Goal: Information Seeking & Learning: Learn about a topic

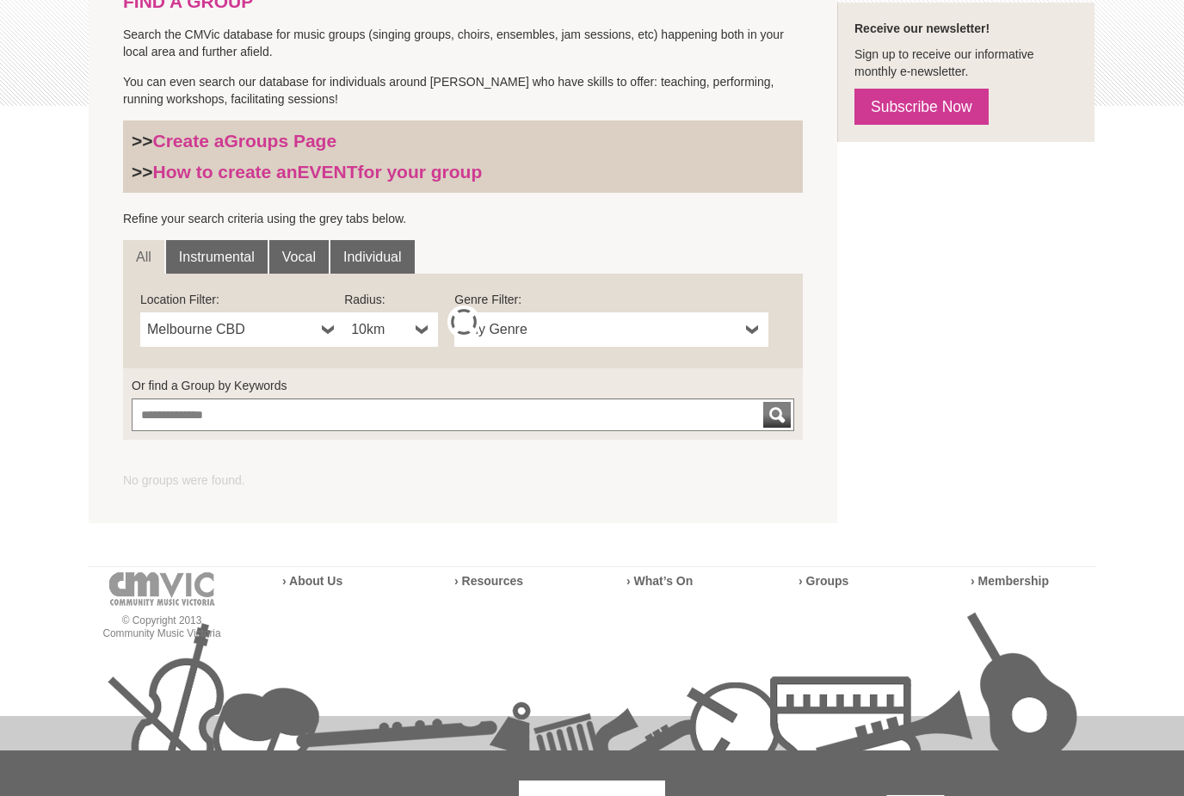
scroll to position [496, 0]
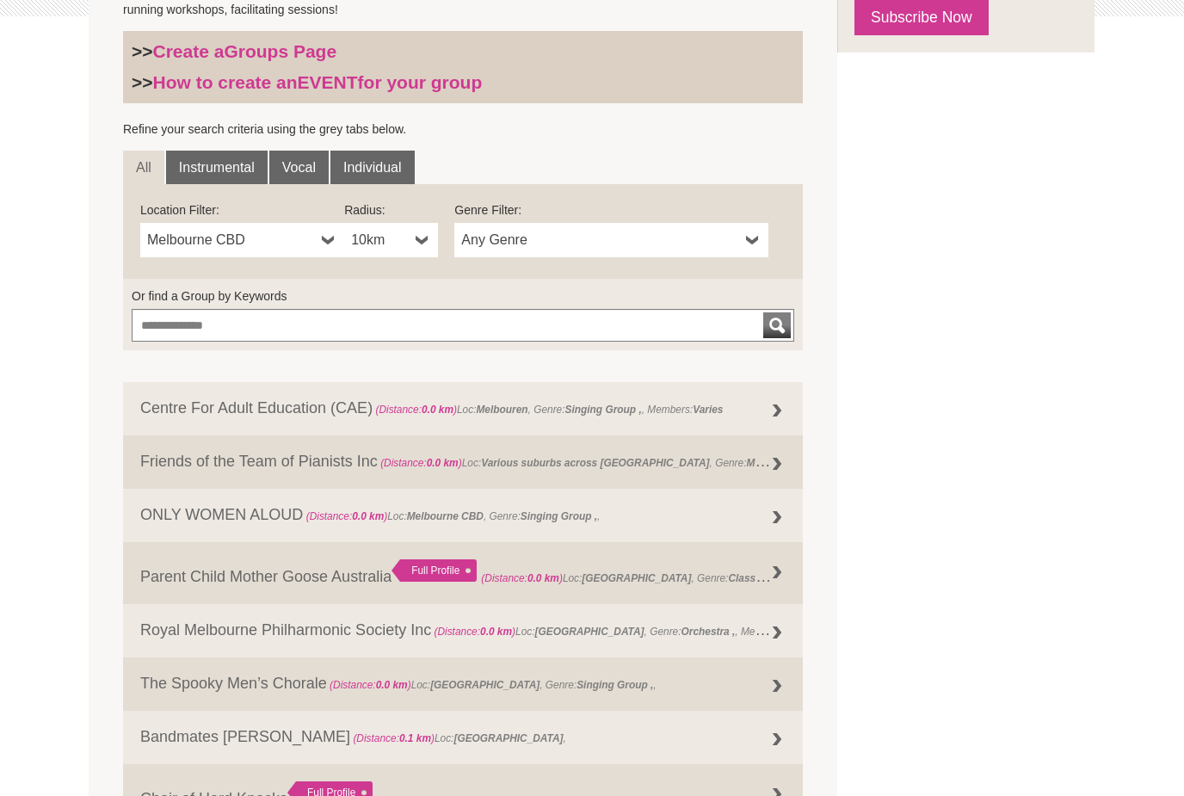
click at [237, 234] on span "Melbourne CBD" at bounding box center [231, 240] width 168 height 21
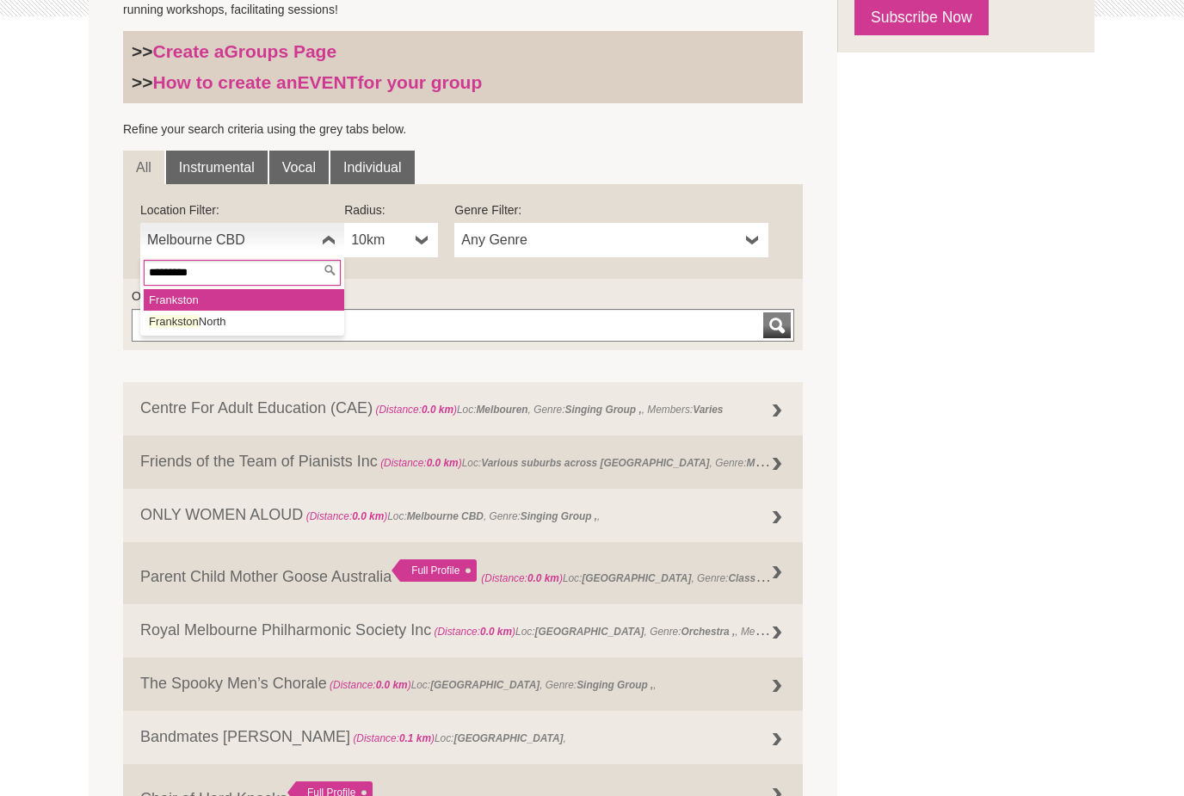
type input "*********"
click at [213, 301] on li "Frankston" at bounding box center [244, 300] width 200 height 22
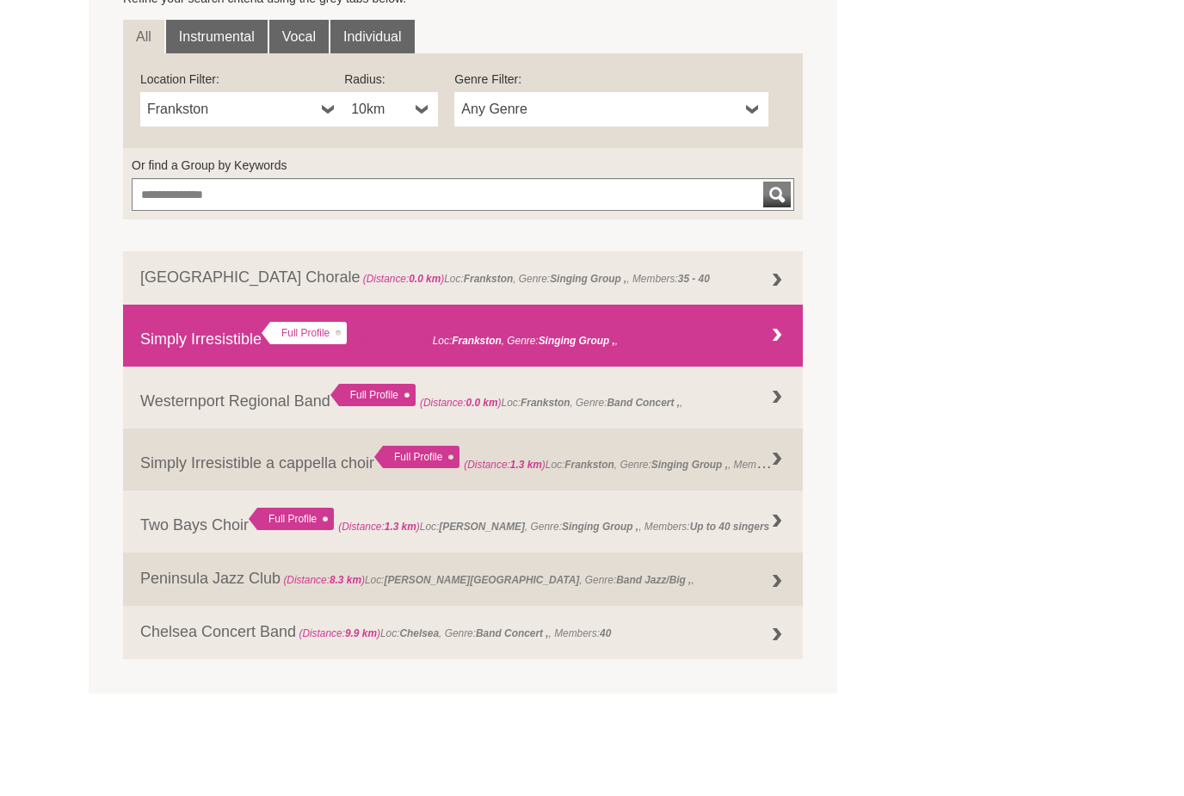
scroll to position [573, 0]
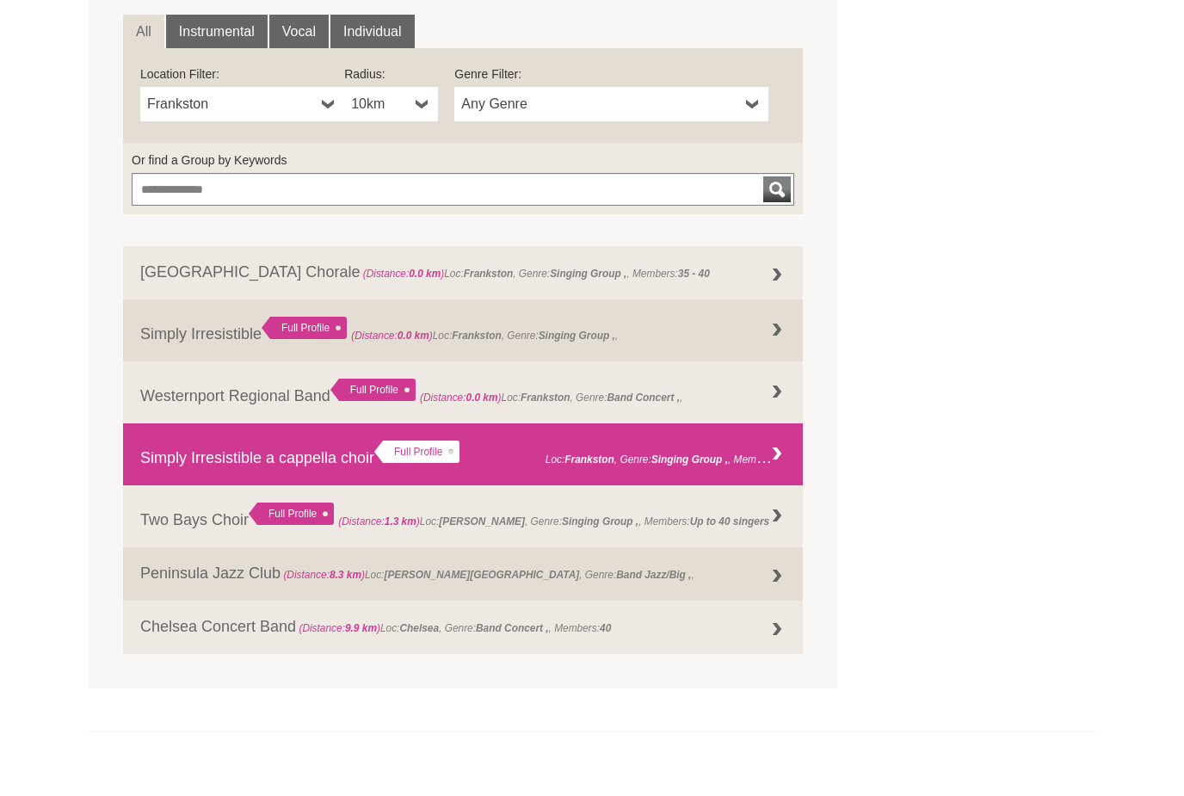
click at [207, 483] on link "Simply Irresistible a cappella choir Full Profile (Distance: 1.3 km ) Loc: Fran…" at bounding box center [463, 514] width 680 height 62
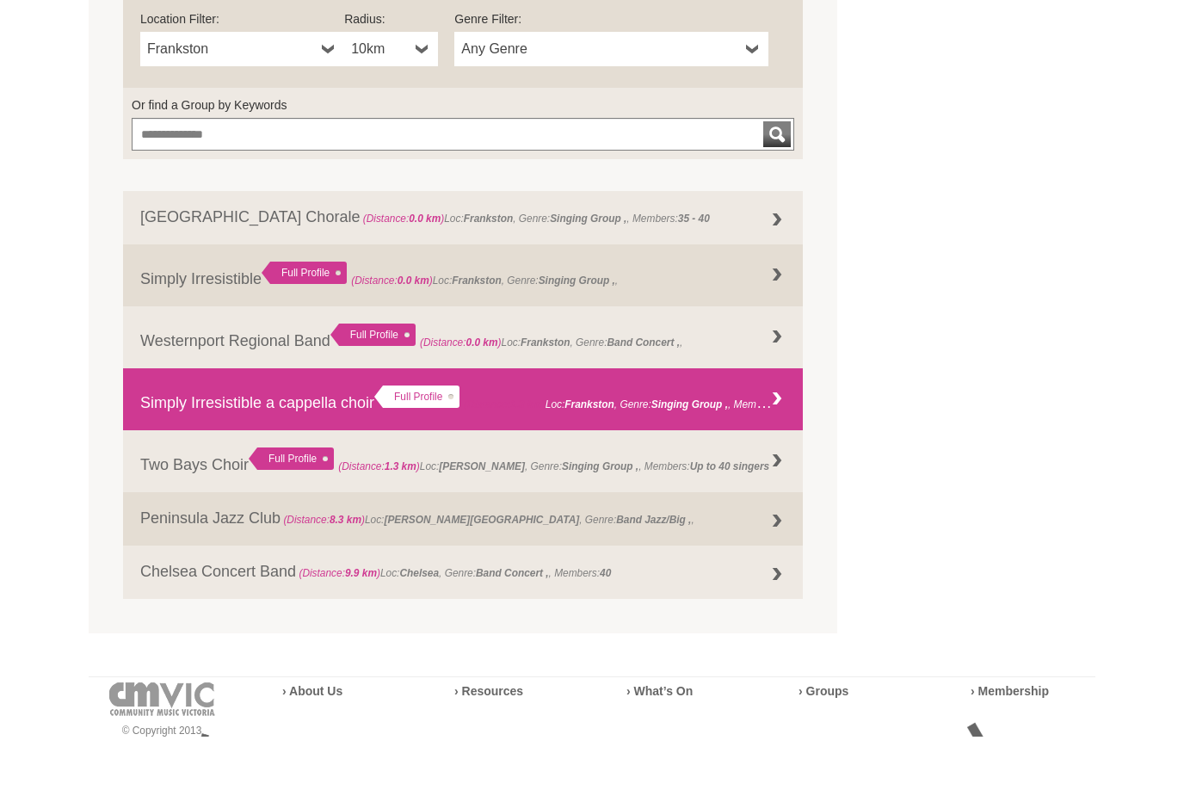
scroll to position [687, 0]
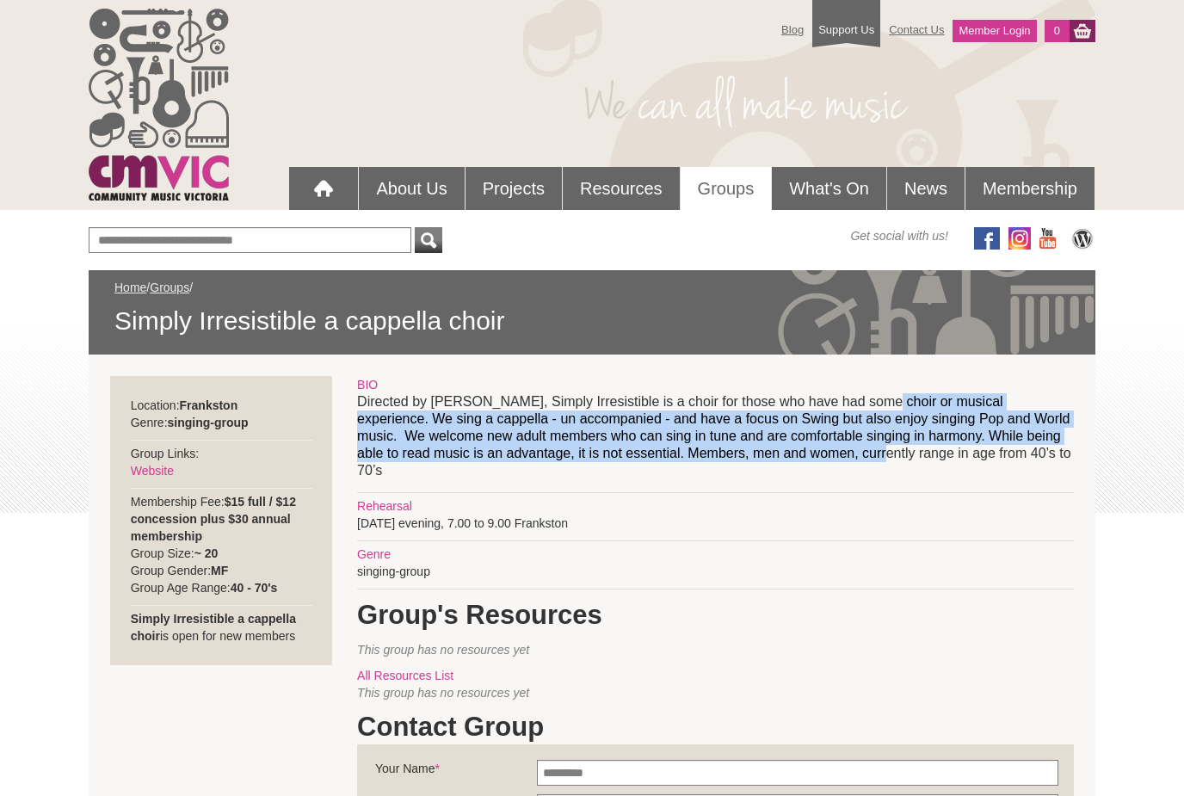
drag, startPoint x: 870, startPoint y: 407, endPoint x: 805, endPoint y: 447, distance: 75.7
click at [805, 447] on p "Directed by Sue Kirkpatrick, Simply Irresistible is a choir for those who have …" at bounding box center [715, 436] width 717 height 86
click at [805, 453] on p "Directed by Sue Kirkpatrick, Simply Irresistible is a choir for those who have …" at bounding box center [715, 436] width 717 height 86
drag, startPoint x: 805, startPoint y: 453, endPoint x: 495, endPoint y: 406, distance: 314.1
click at [495, 406] on p "Directed by Sue Kirkpatrick, Simply Irresistible is a choir for those who have …" at bounding box center [715, 436] width 717 height 86
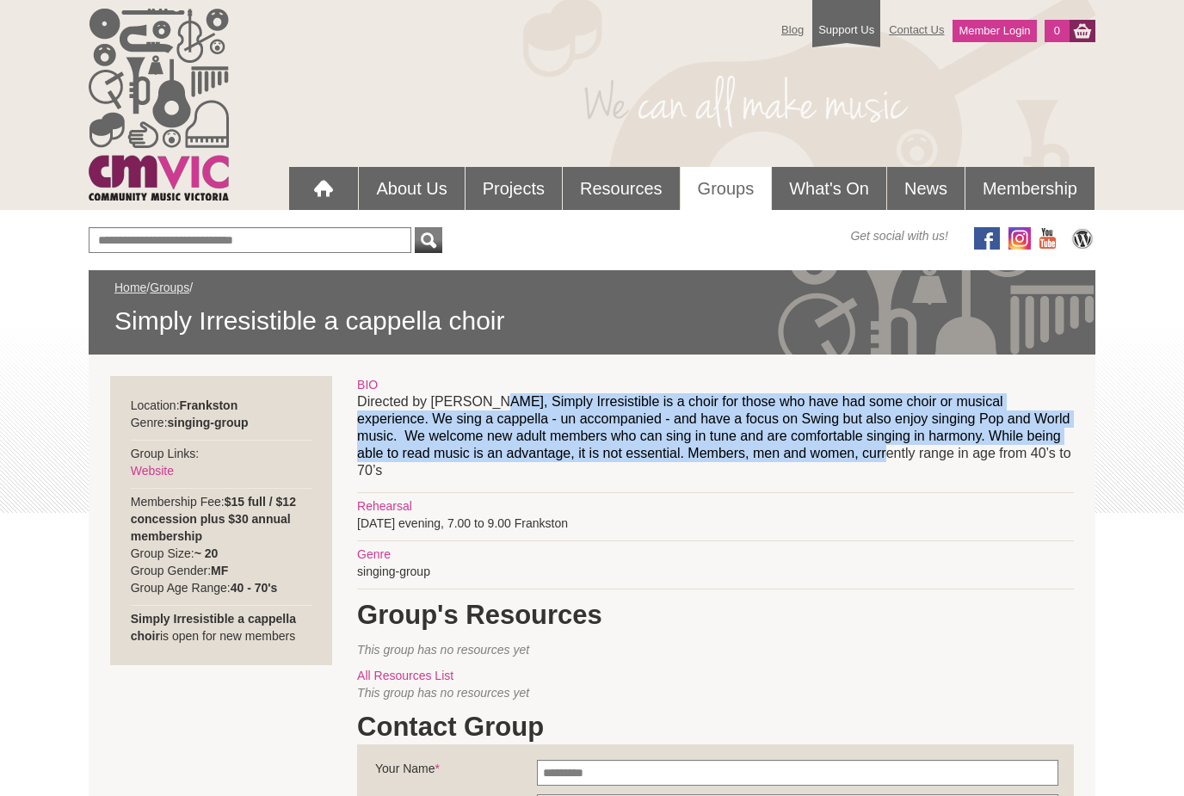
click at [495, 406] on p "Directed by Sue Kirkpatrick, Simply Irresistible is a choir for those who have …" at bounding box center [715, 436] width 717 height 86
drag, startPoint x: 495, startPoint y: 406, endPoint x: 743, endPoint y: 445, distance: 250.8
click at [743, 445] on p "Directed by Sue Kirkpatrick, Simply Irresistible is a choir for those who have …" at bounding box center [715, 436] width 717 height 86
drag, startPoint x: 654, startPoint y: 453, endPoint x: 862, endPoint y: 403, distance: 214.1
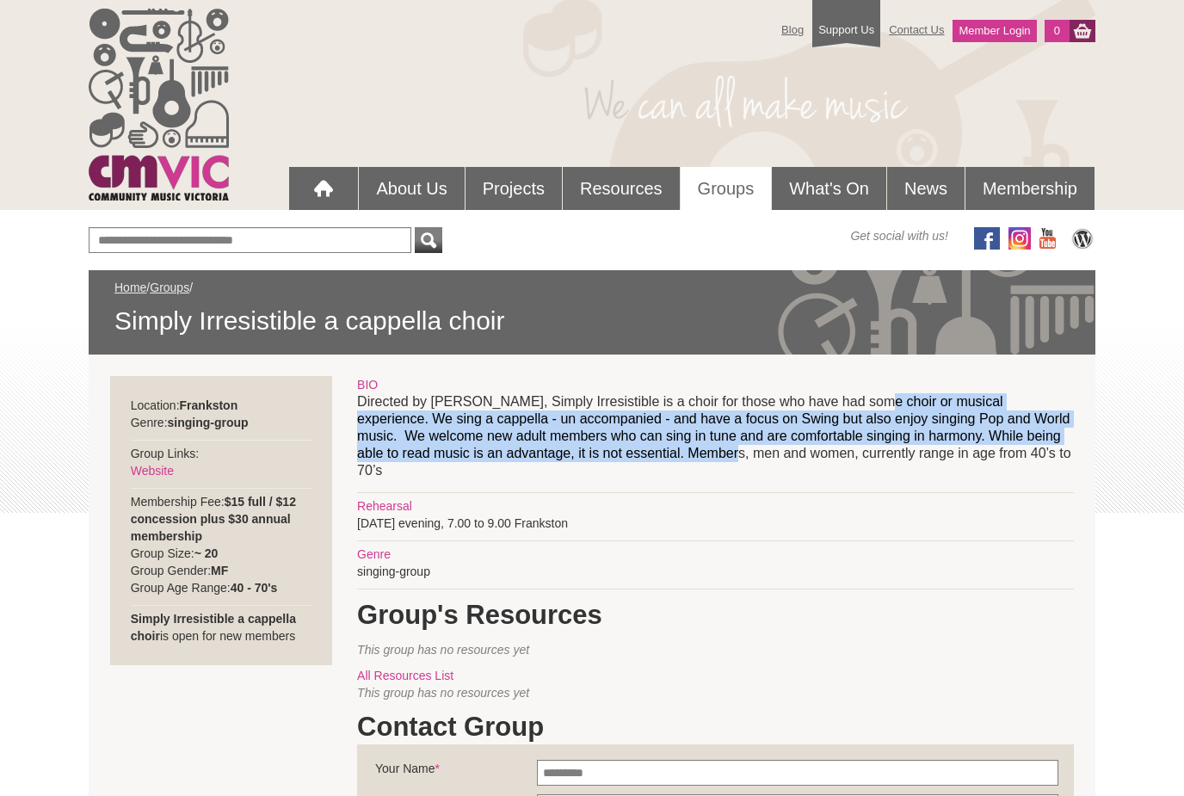
click at [862, 403] on p "Directed by Sue Kirkpatrick, Simply Irresistible is a choir for those who have …" at bounding box center [715, 436] width 717 height 86
drag, startPoint x: 862, startPoint y: 403, endPoint x: 506, endPoint y: 452, distance: 359.6
click at [506, 452] on p "Directed by Sue Kirkpatrick, Simply Irresistible is a choir for those who have …" at bounding box center [715, 436] width 717 height 86
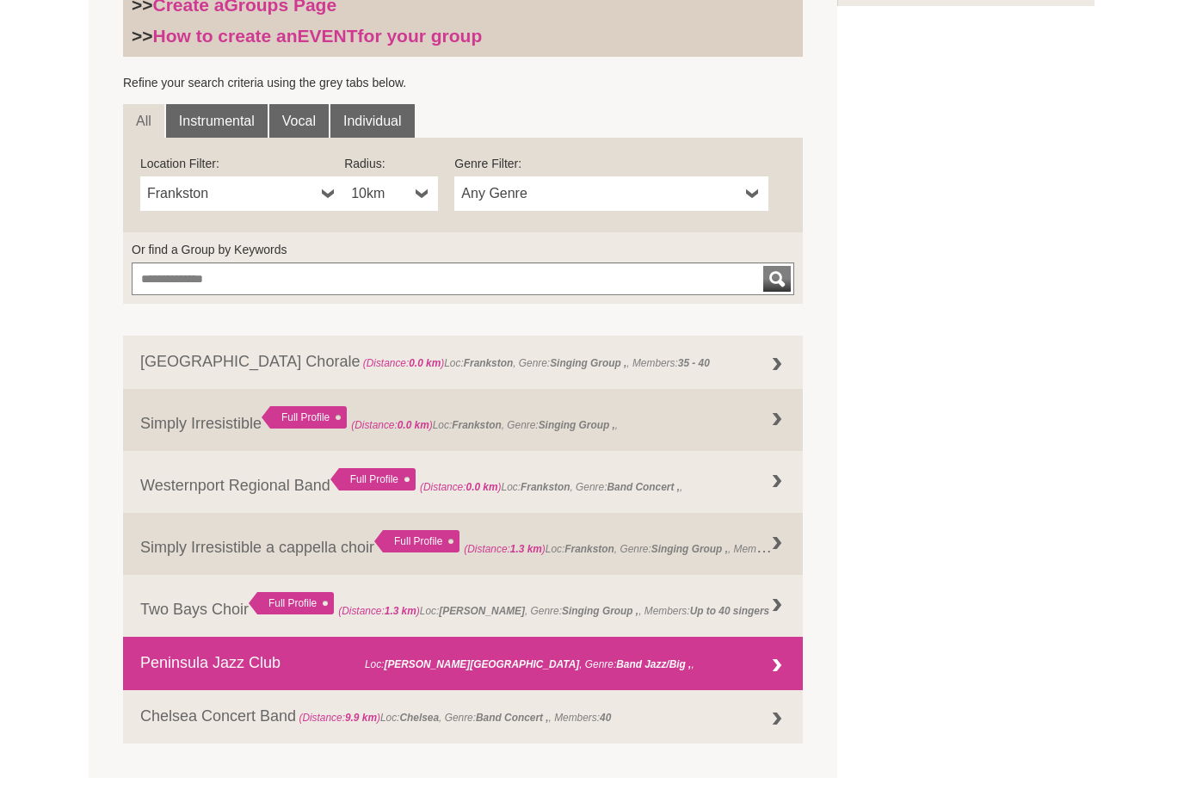
scroll to position [544, 0]
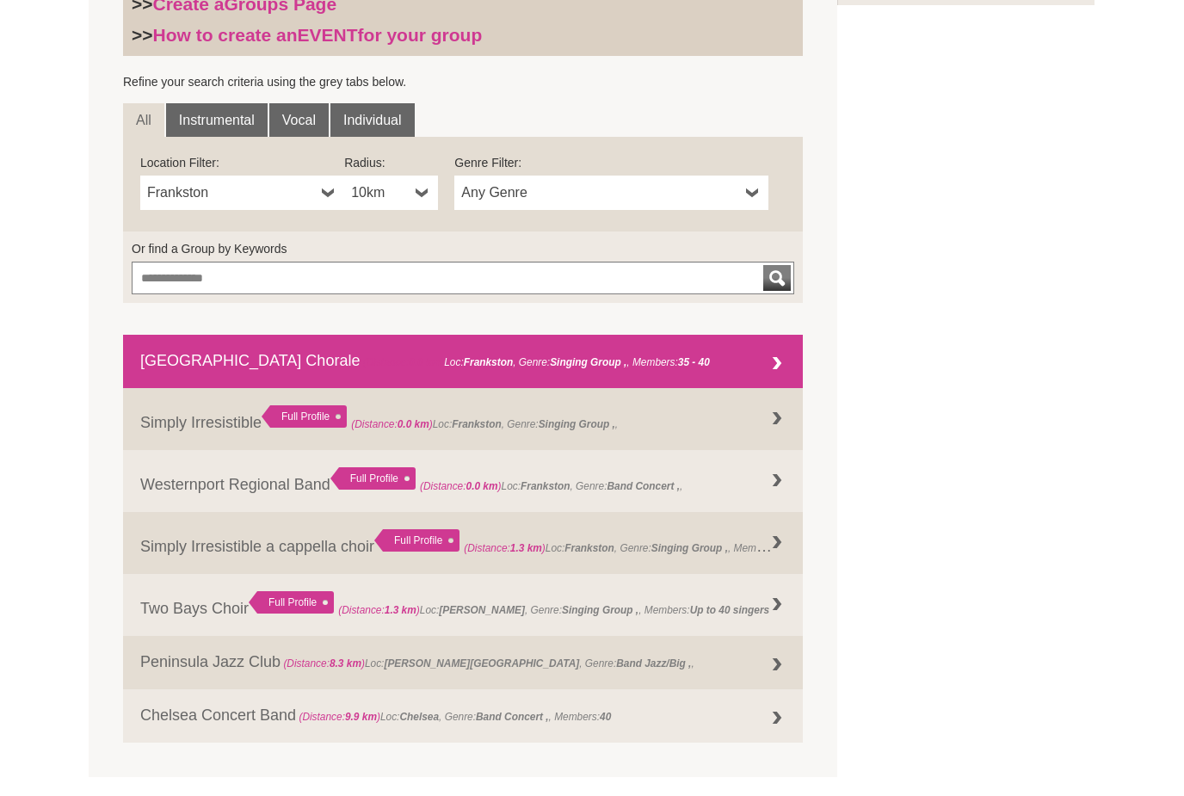
click at [287, 355] on link "Mornington Peninsula Chorale (Distance: 0.0 km ) Loc: Frankston , Genre: Singin…" at bounding box center [463, 361] width 680 height 53
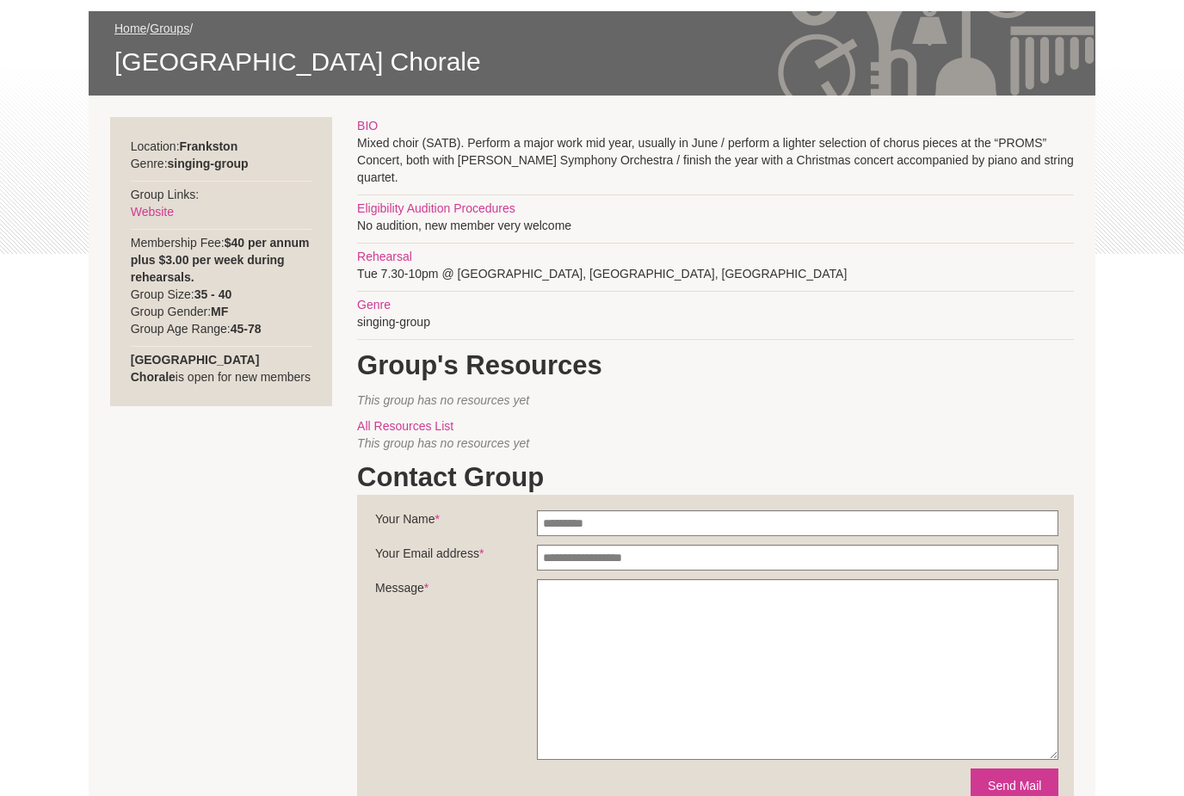
scroll to position [260, 0]
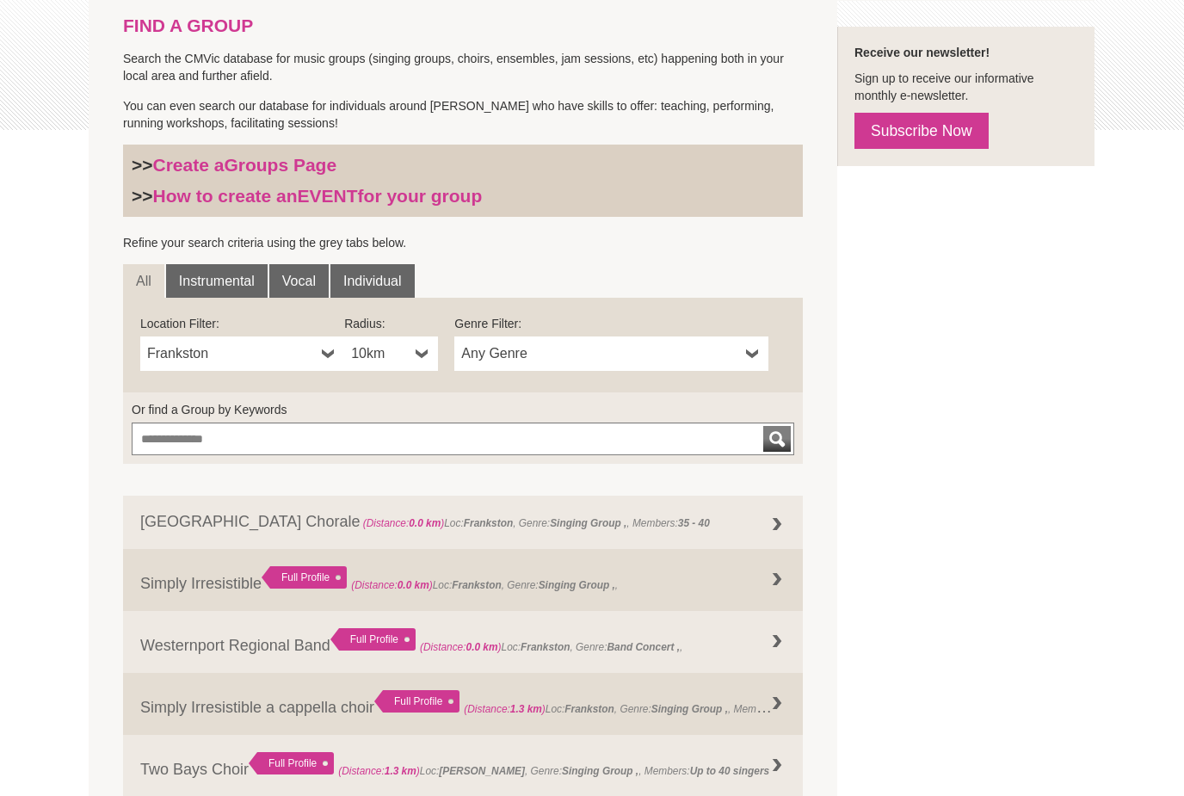
scroll to position [373, 0]
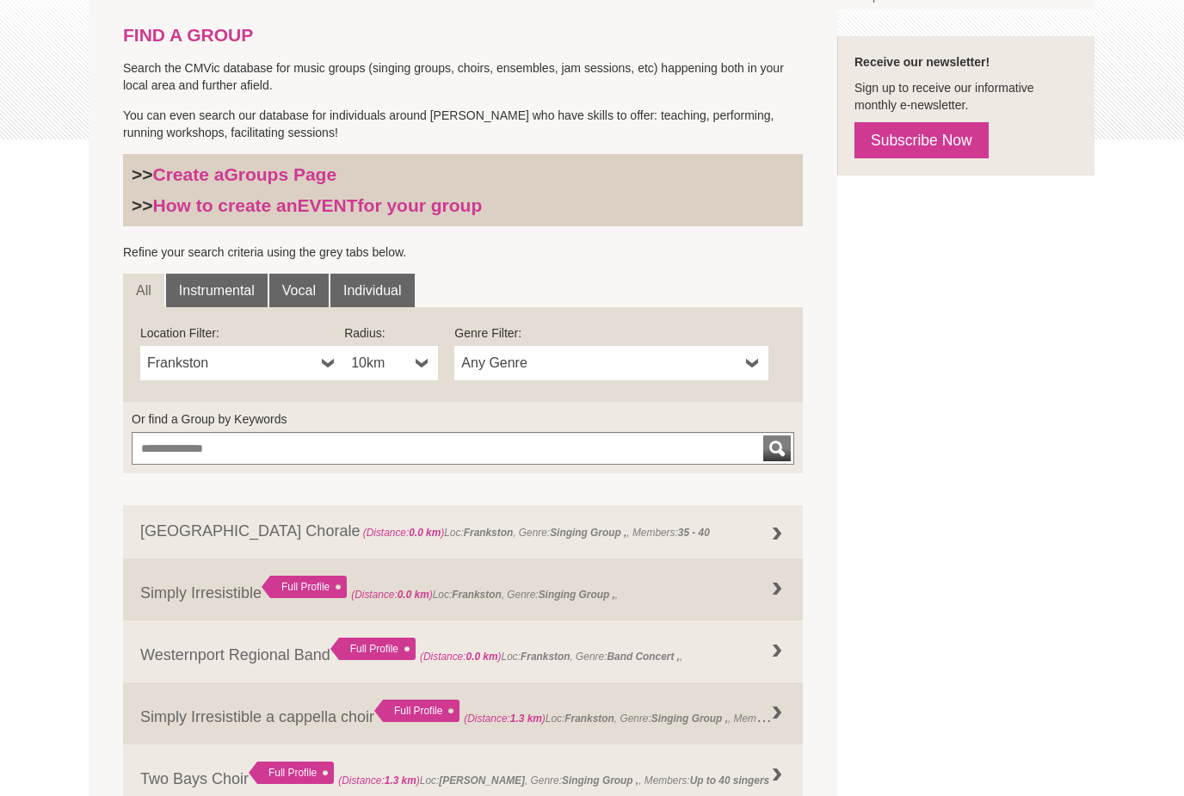
click at [245, 377] on link "Frankston" at bounding box center [242, 363] width 204 height 34
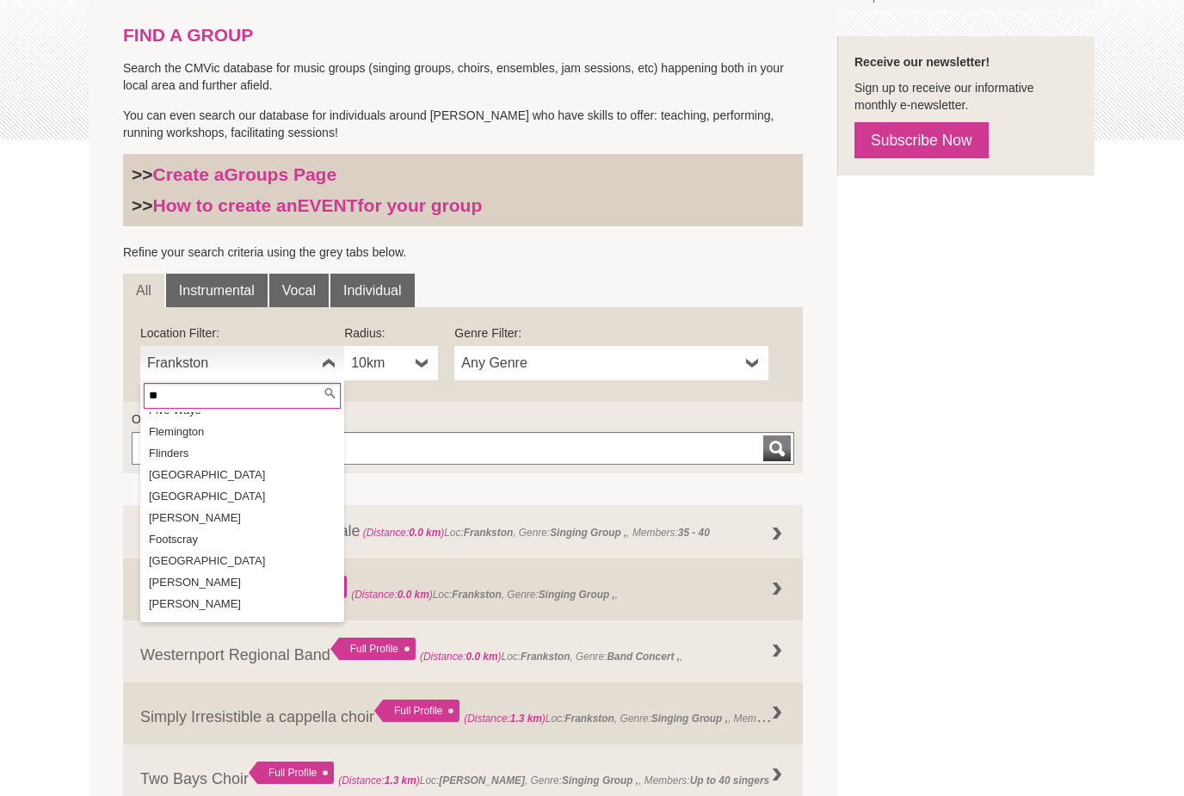
scroll to position [0, 0]
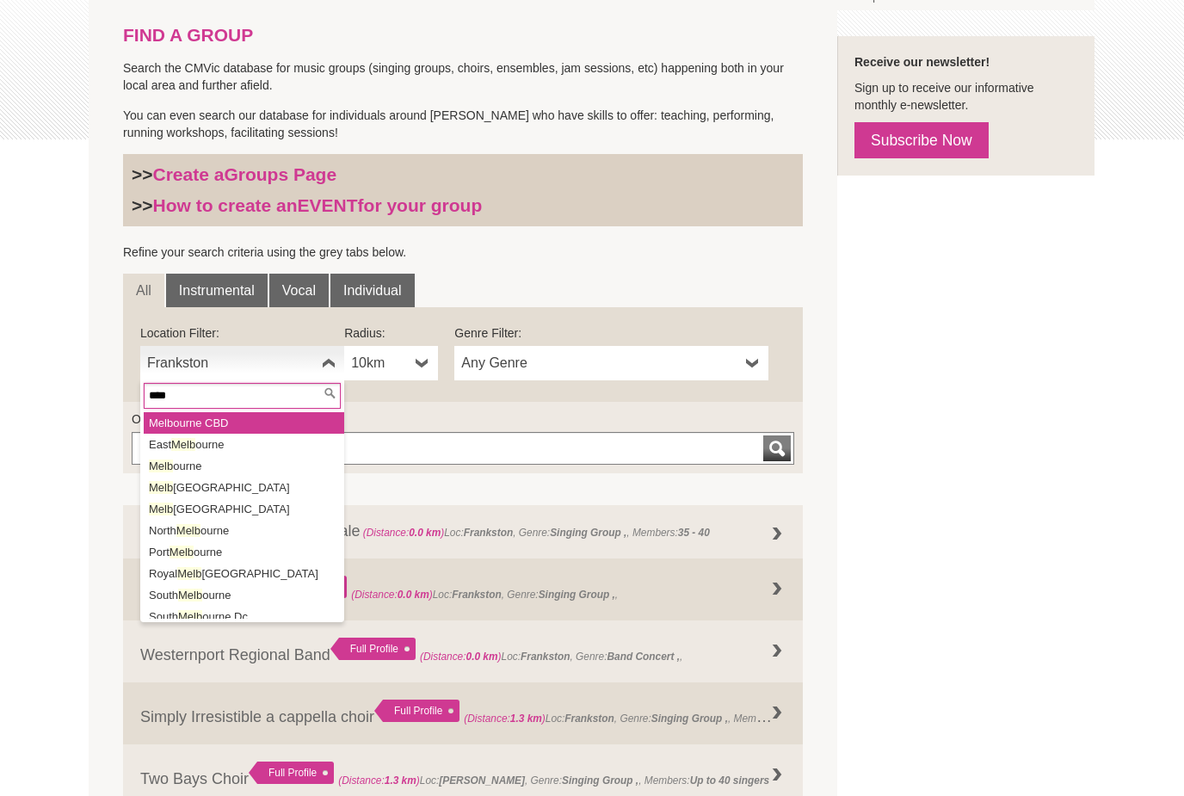
type input "****"
click at [230, 423] on li "Melb ourne CBD" at bounding box center [244, 423] width 200 height 22
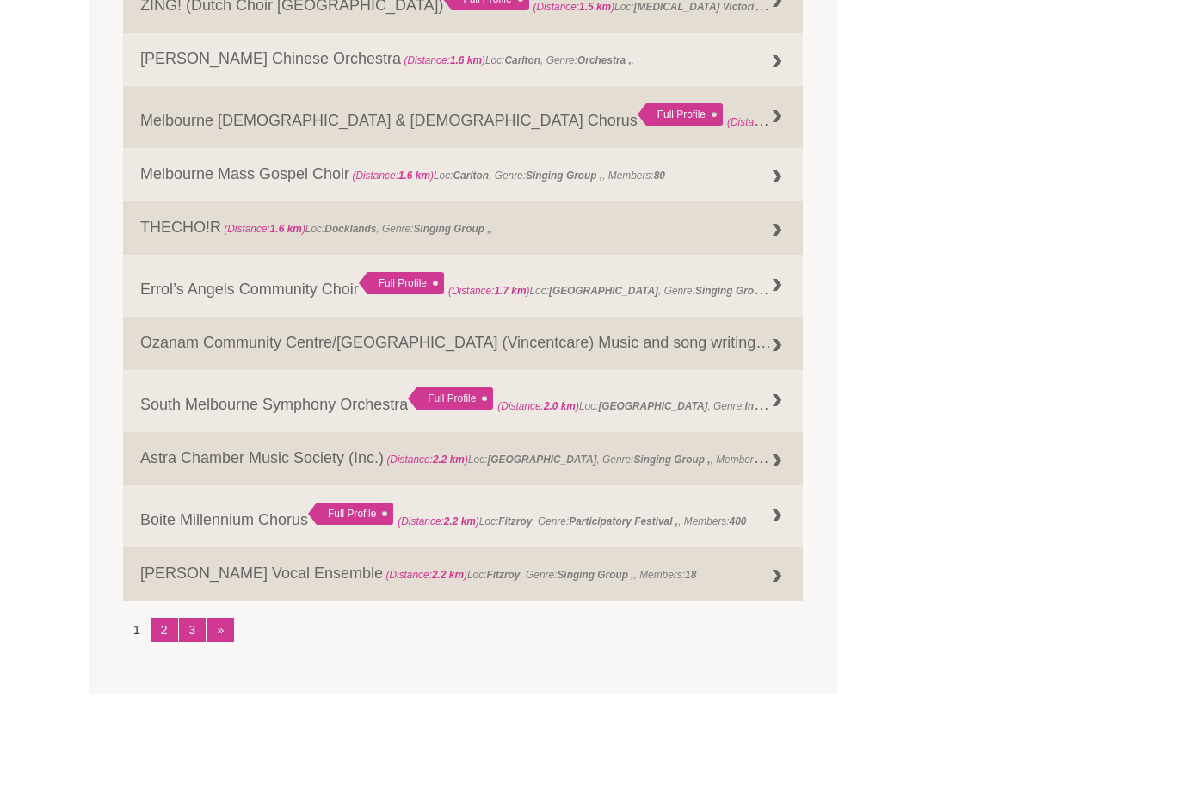
scroll to position [1931, 0]
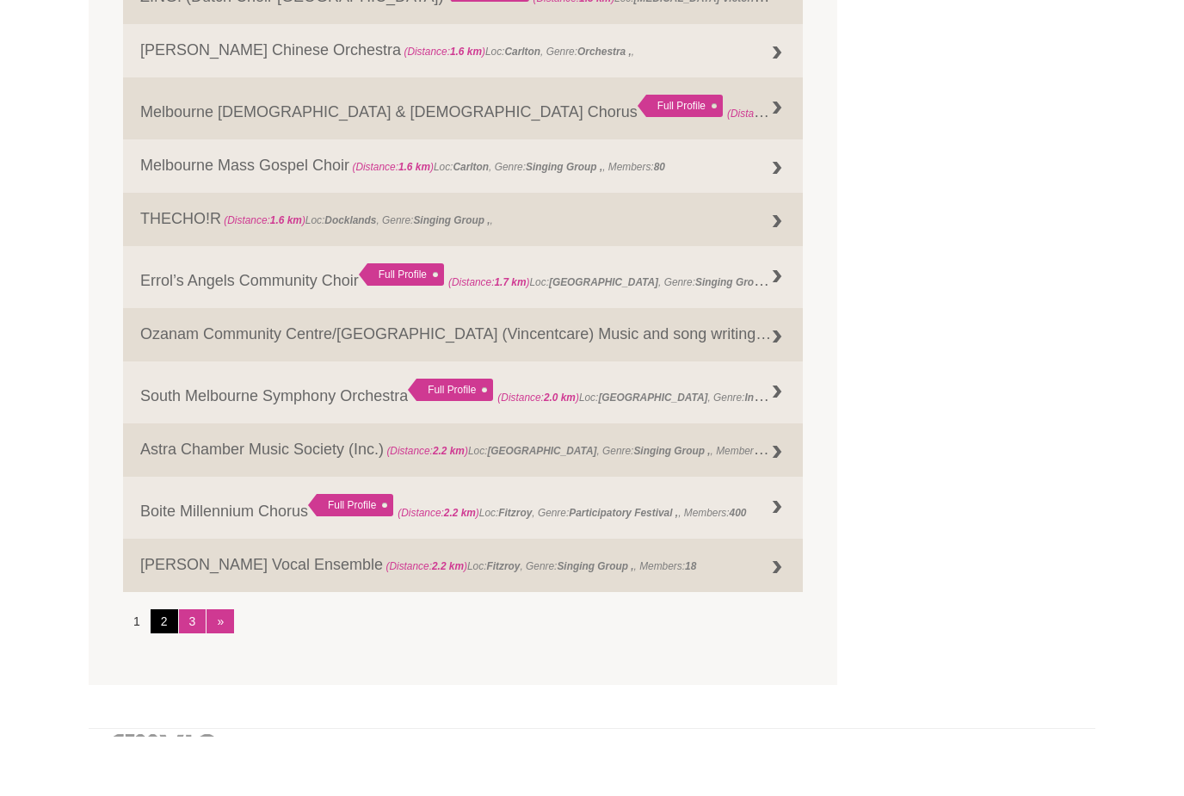
click at [155, 669] on link "2" at bounding box center [165, 681] width 28 height 24
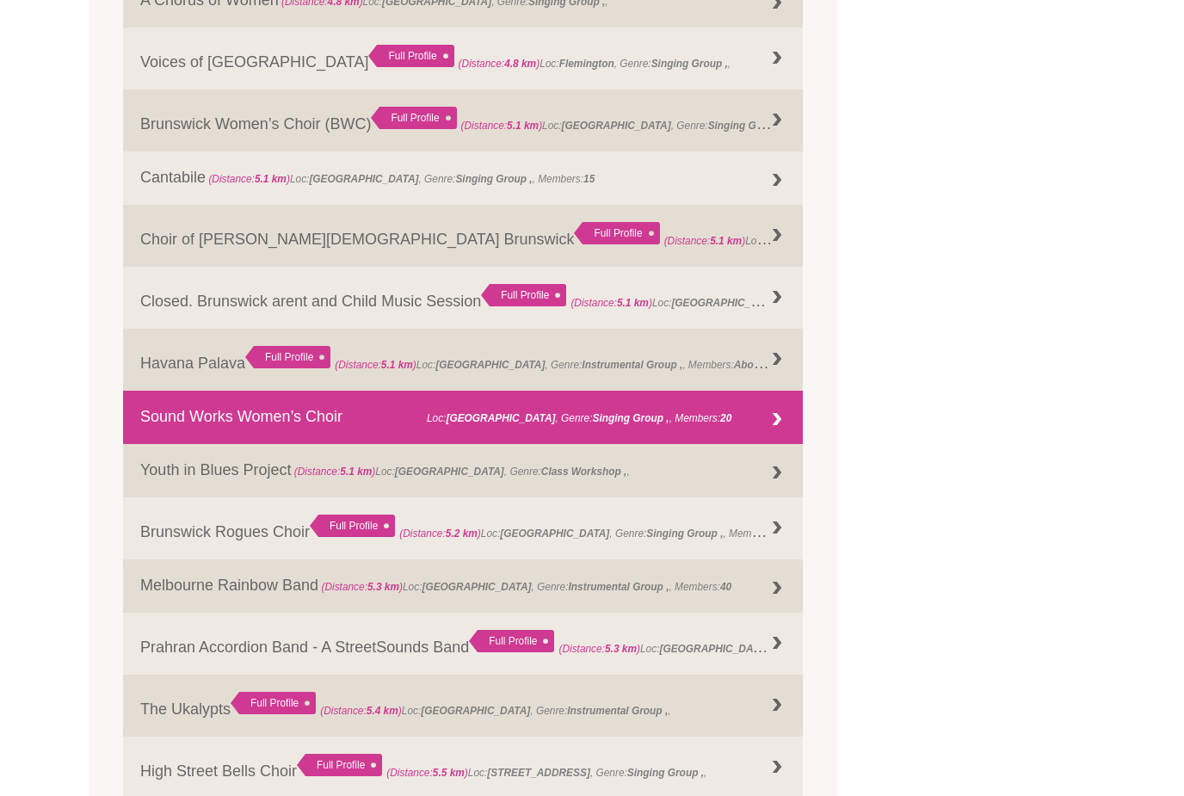
scroll to position [1784, 0]
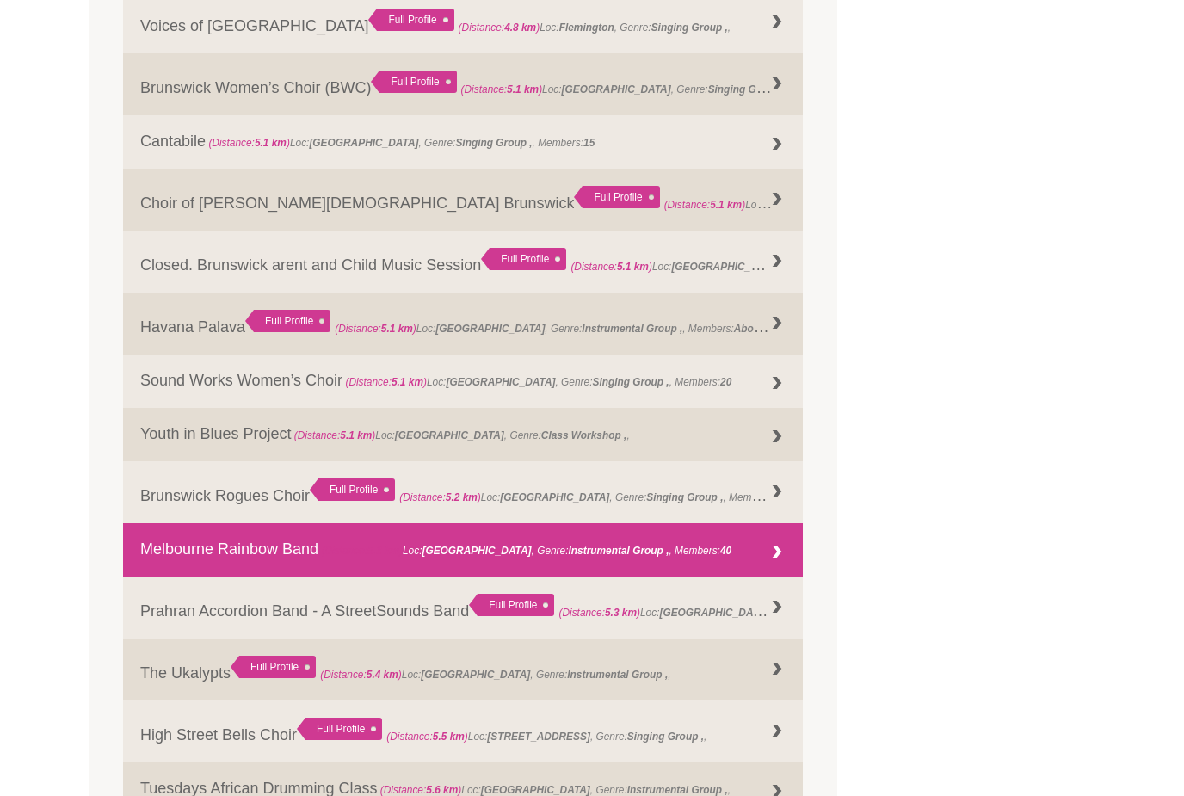
click at [149, 558] on link "Melbourne Rainbow Band (Distance: 5.3 km ) Loc: Windsor , Genre: Instrumental G…" at bounding box center [463, 549] width 680 height 53
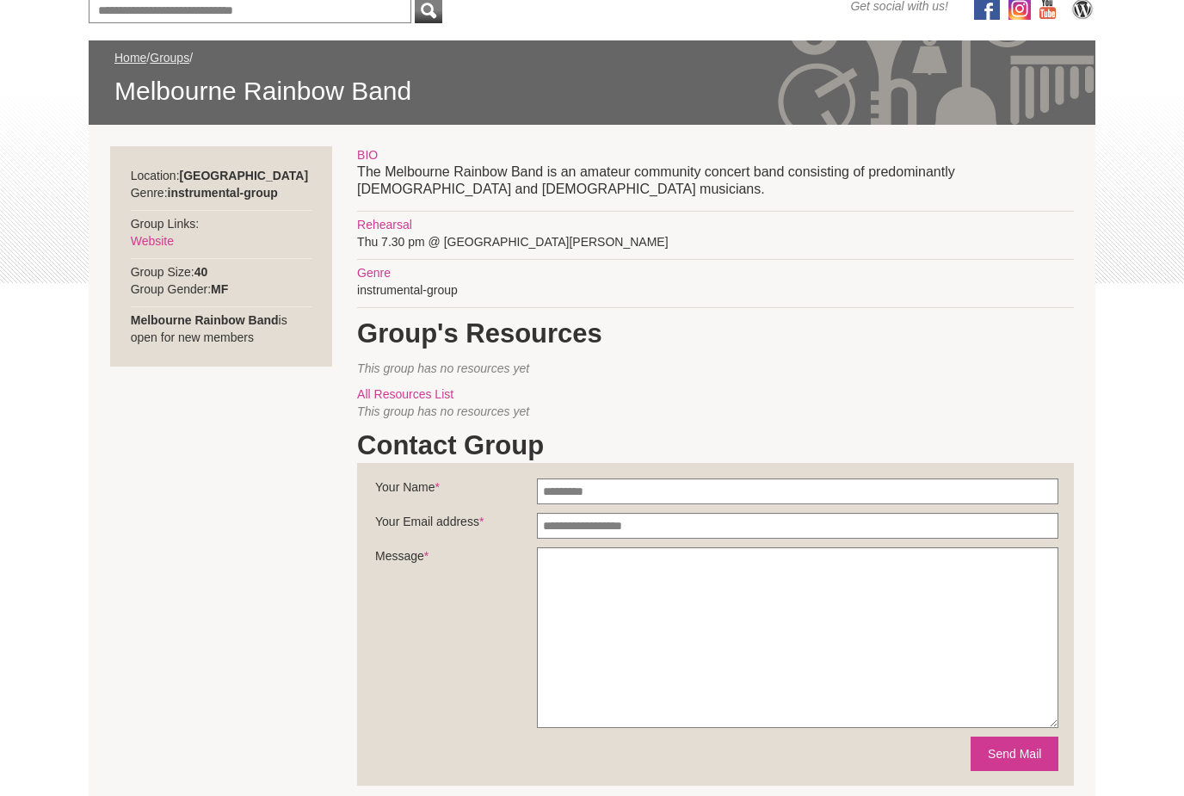
scroll to position [231, 0]
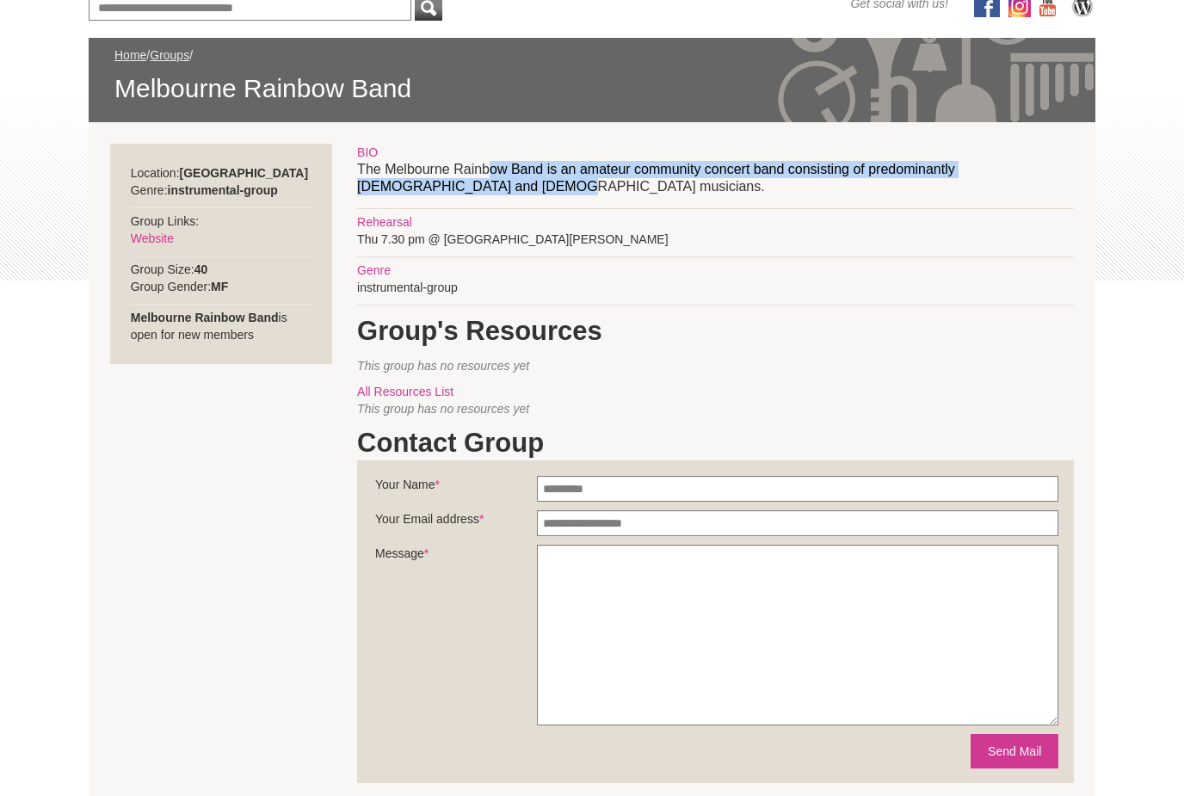
drag, startPoint x: 492, startPoint y: 174, endPoint x: 597, endPoint y: 160, distance: 105.9
click at [597, 162] on p "The Melbourne Rainbow Band is an amateur community concert band consisting of p…" at bounding box center [715, 179] width 717 height 34
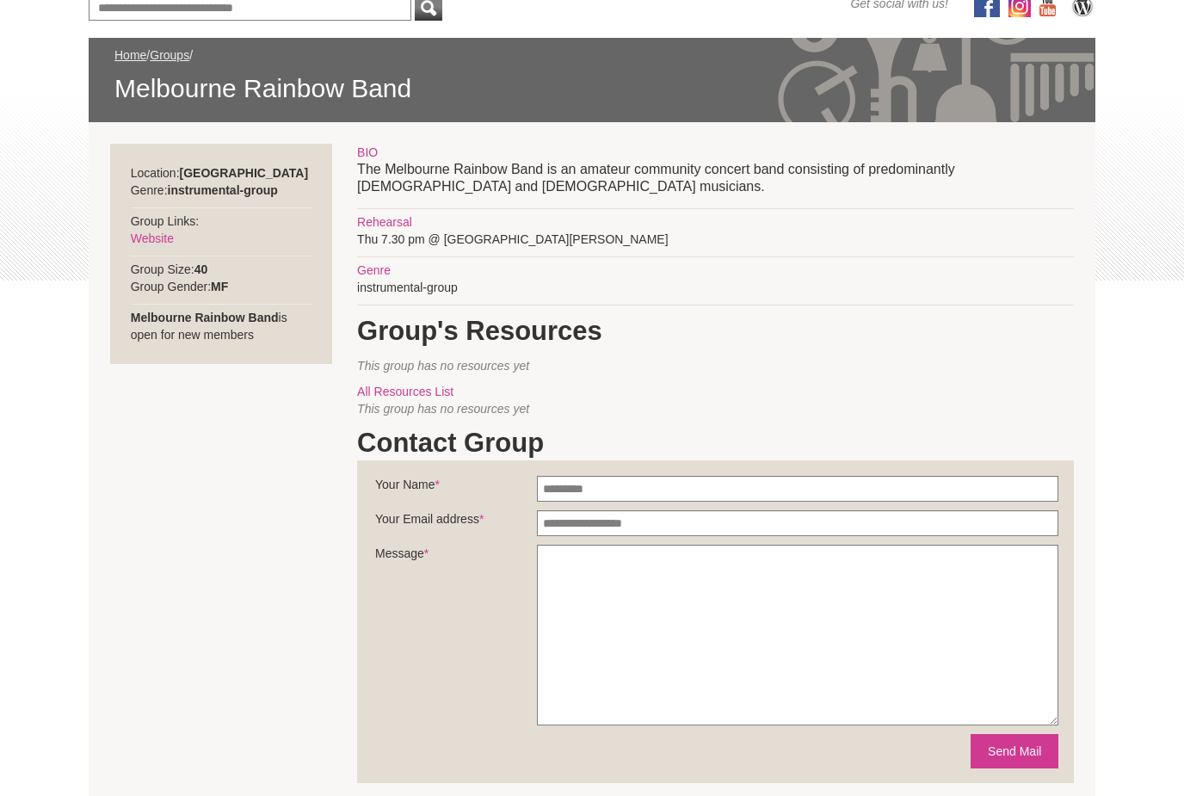
click at [415, 176] on p "The Melbourne Rainbow Band is an amateur community concert band consisting of p…" at bounding box center [715, 179] width 717 height 34
drag, startPoint x: 415, startPoint y: 176, endPoint x: 515, endPoint y: 170, distance: 100.9
click at [515, 170] on p "The Melbourne Rainbow Band is an amateur community concert band consisting of p…" at bounding box center [715, 179] width 717 height 34
copy p "Melbourne Rainbow Band"
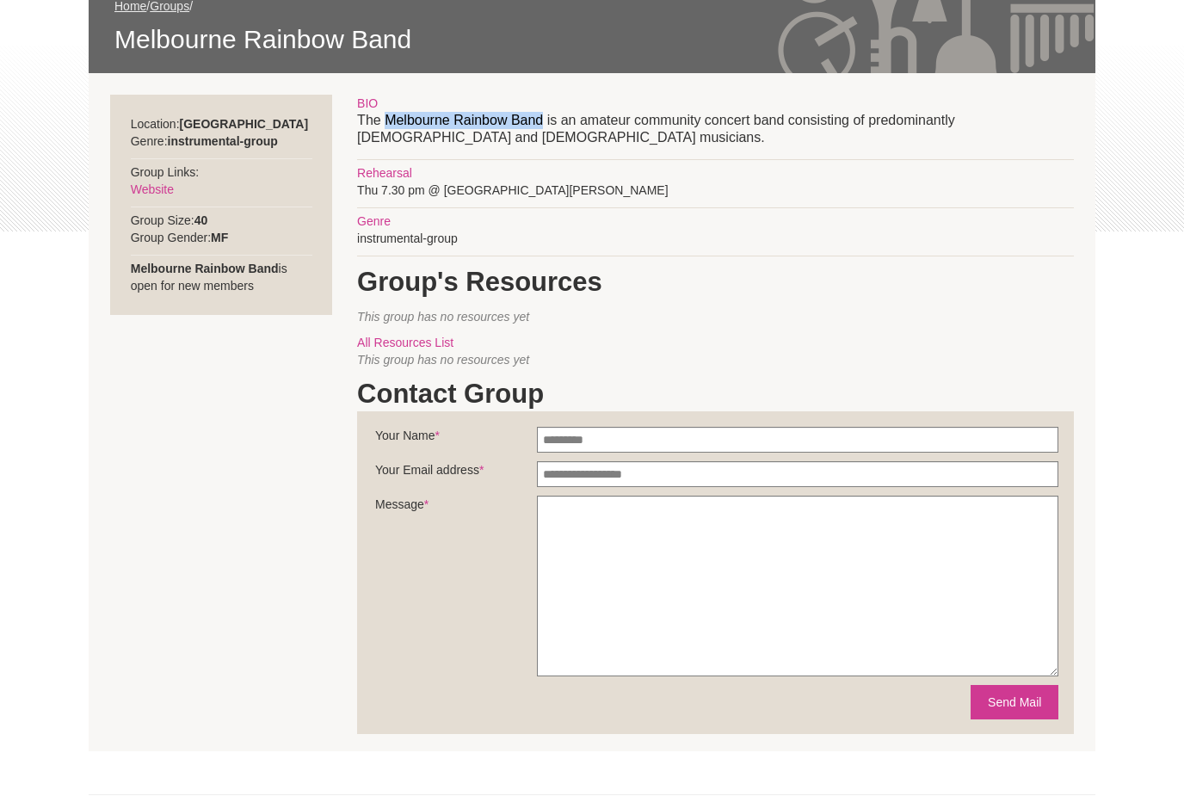
scroll to position [287, 0]
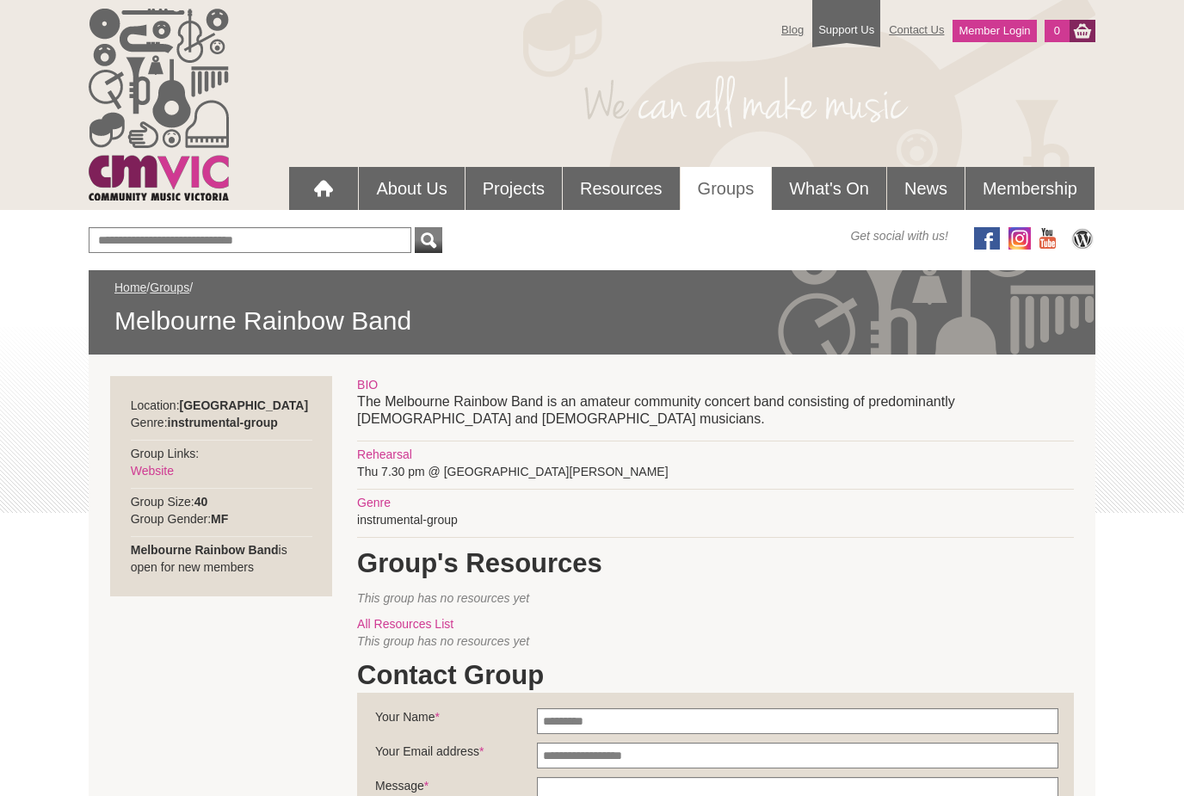
scroll to position [287, 0]
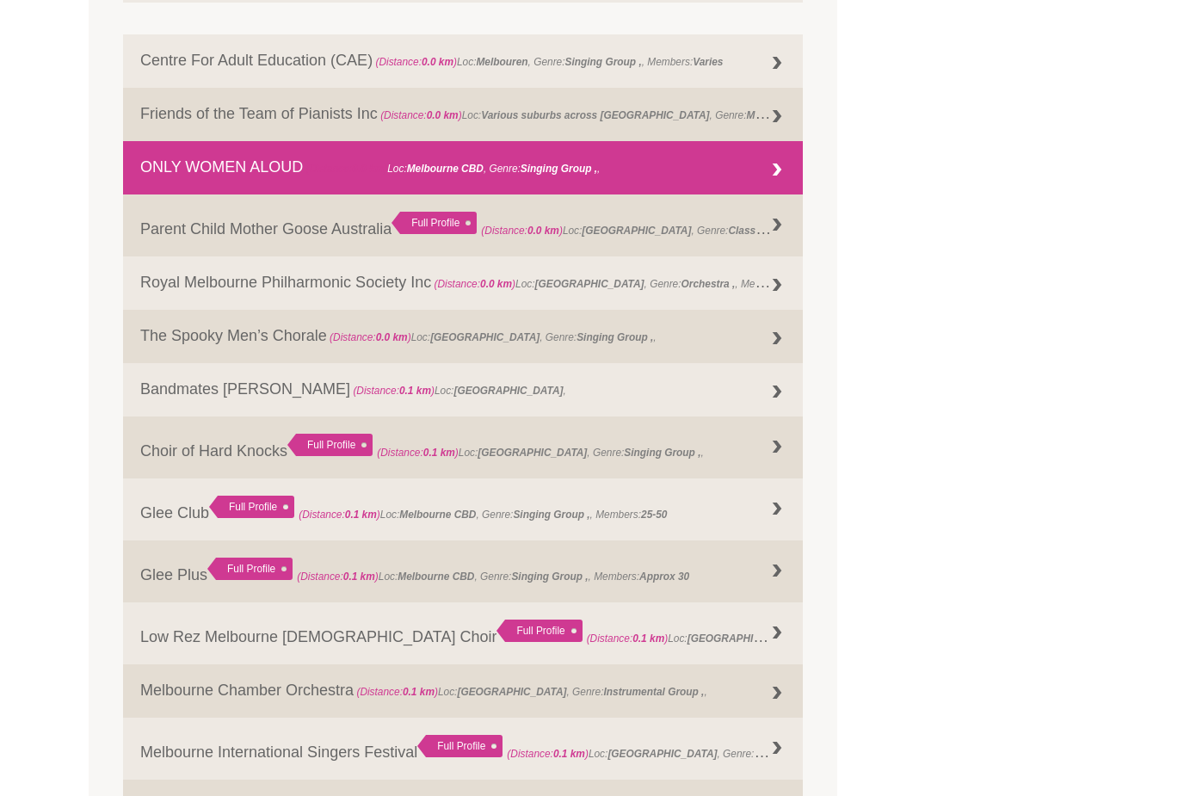
scroll to position [845, 0]
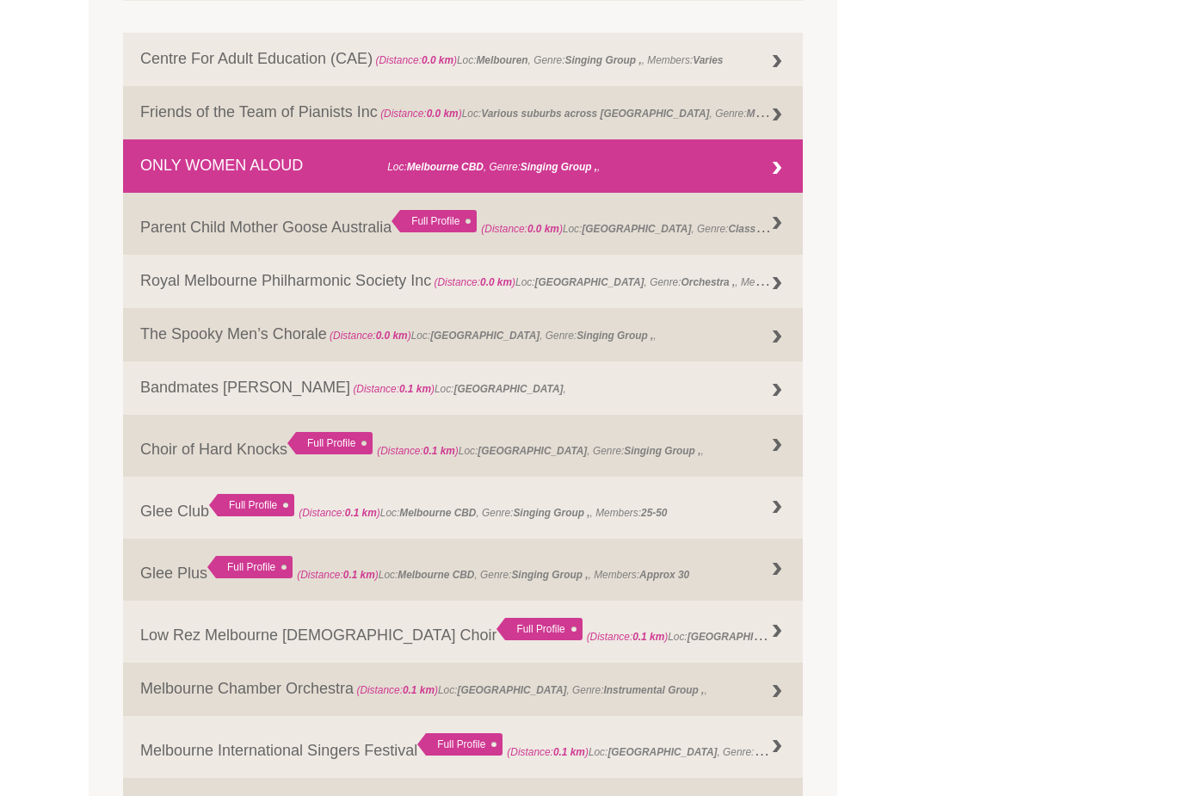
click at [156, 151] on link "ONLY WOMEN ALOUD (Distance: 0.0 km ) Loc: Melbourne CBD , Genre: Singing Group ," at bounding box center [463, 166] width 680 height 53
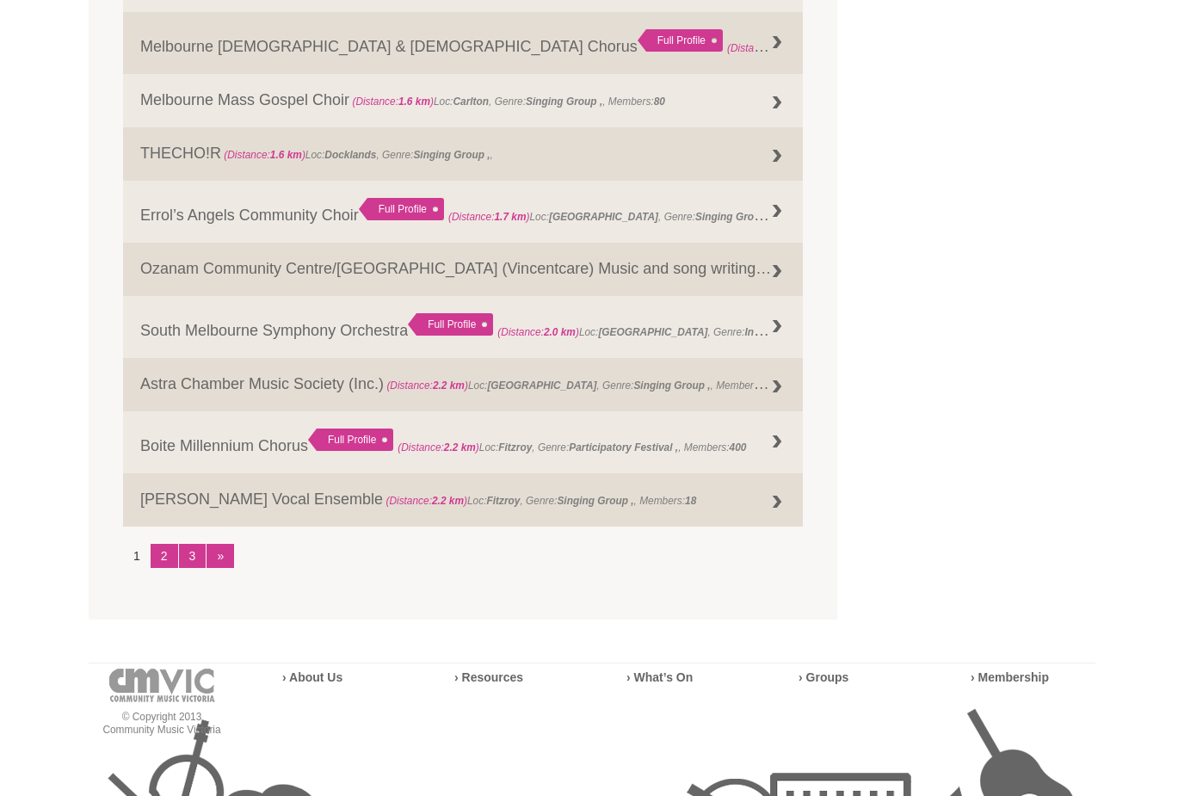
scroll to position [2161, 0]
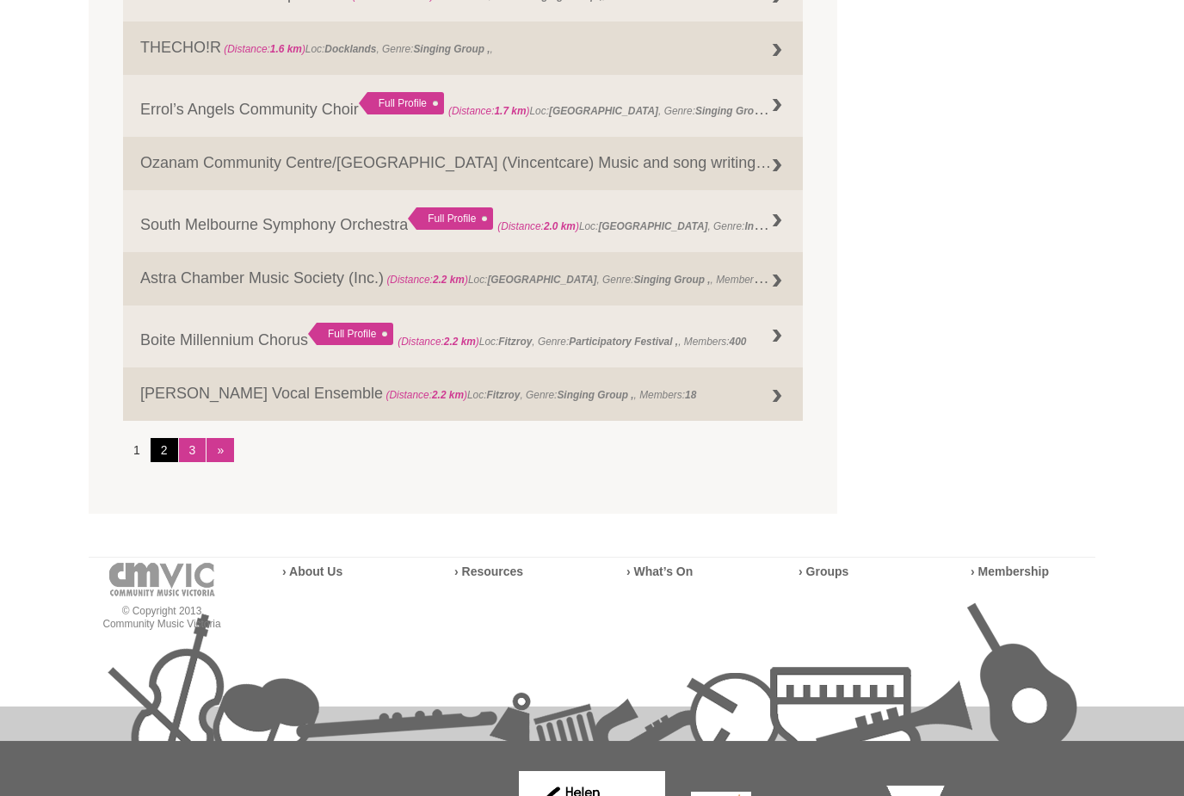
click at [167, 462] on link "2" at bounding box center [165, 450] width 28 height 24
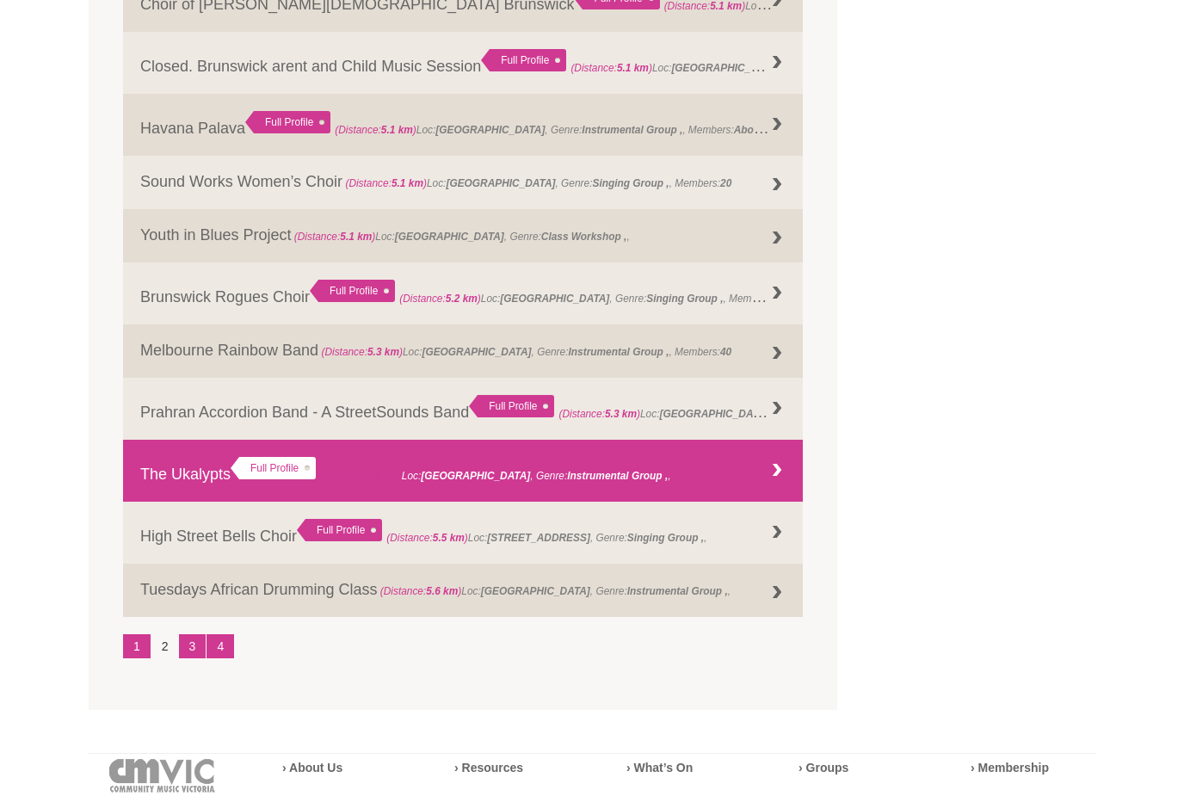
scroll to position [1978, 0]
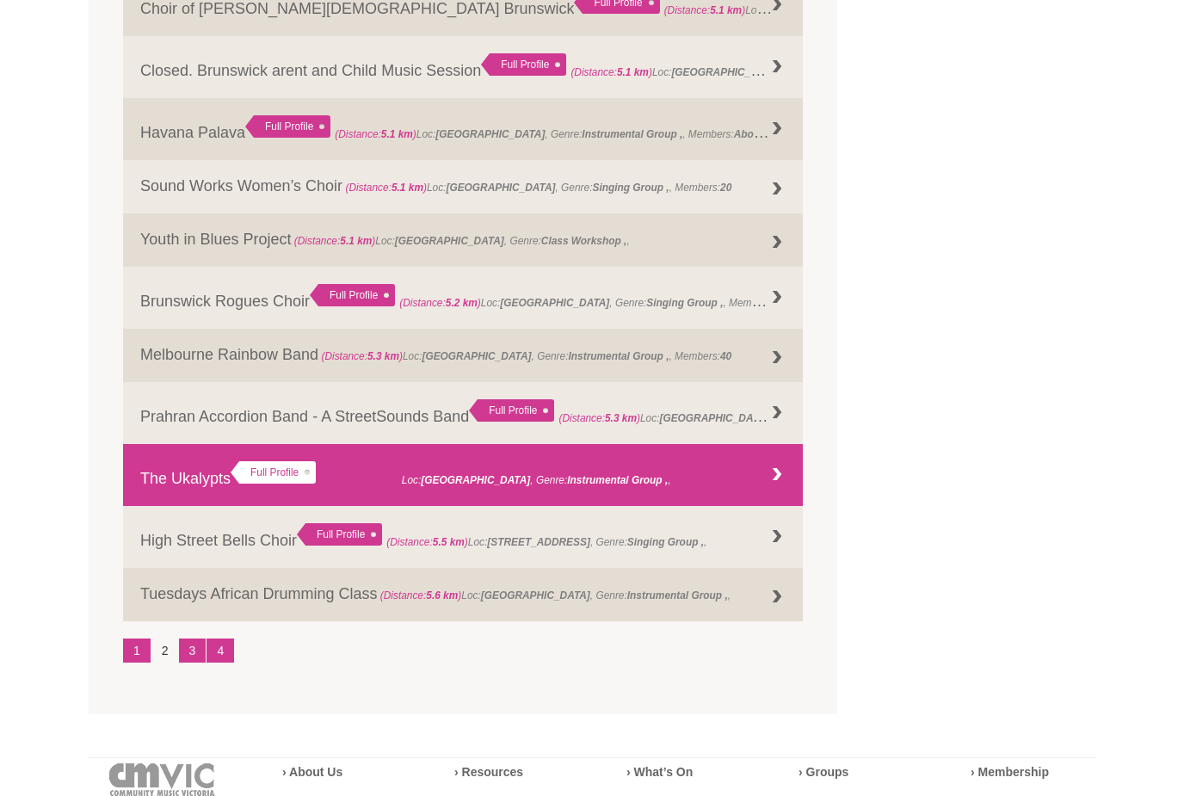
click at [162, 504] on link "The Ukalypts Full Profile (Distance: 5.4 km ) Loc: [GEOGRAPHIC_DATA] , Genre: ," at bounding box center [463, 475] width 680 height 62
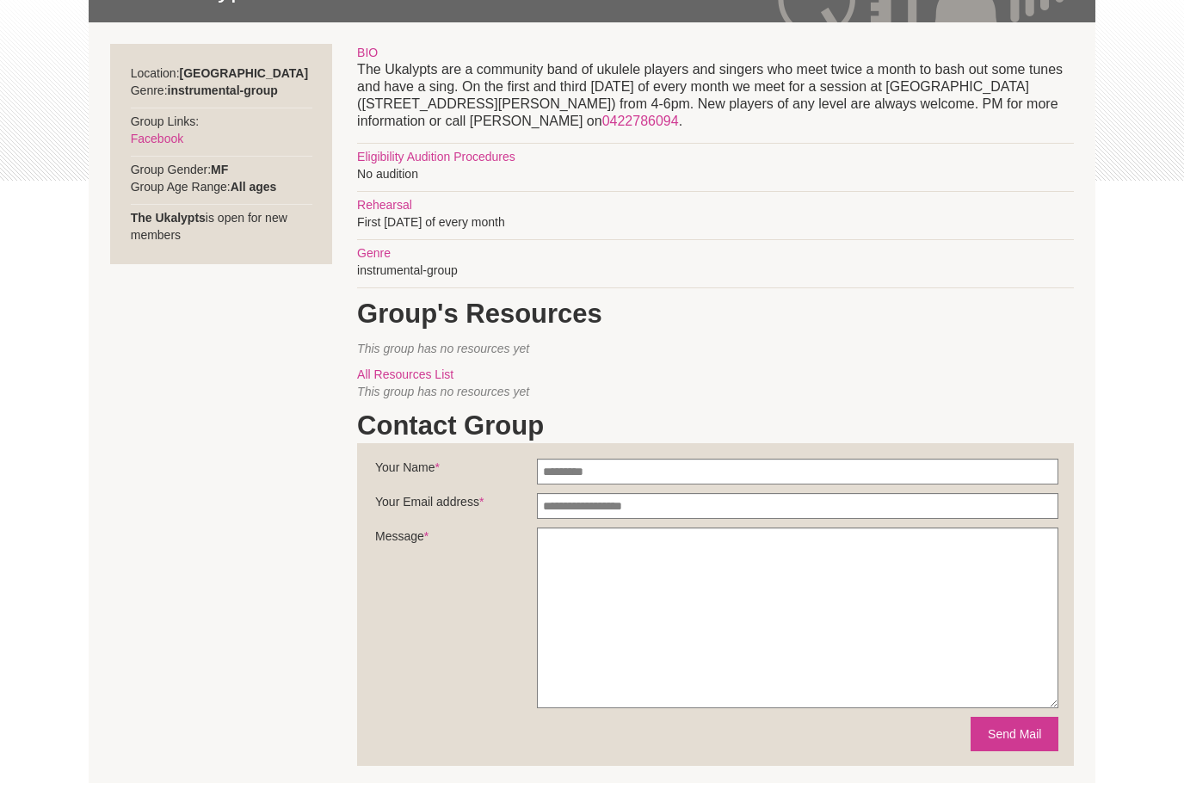
scroll to position [309, 0]
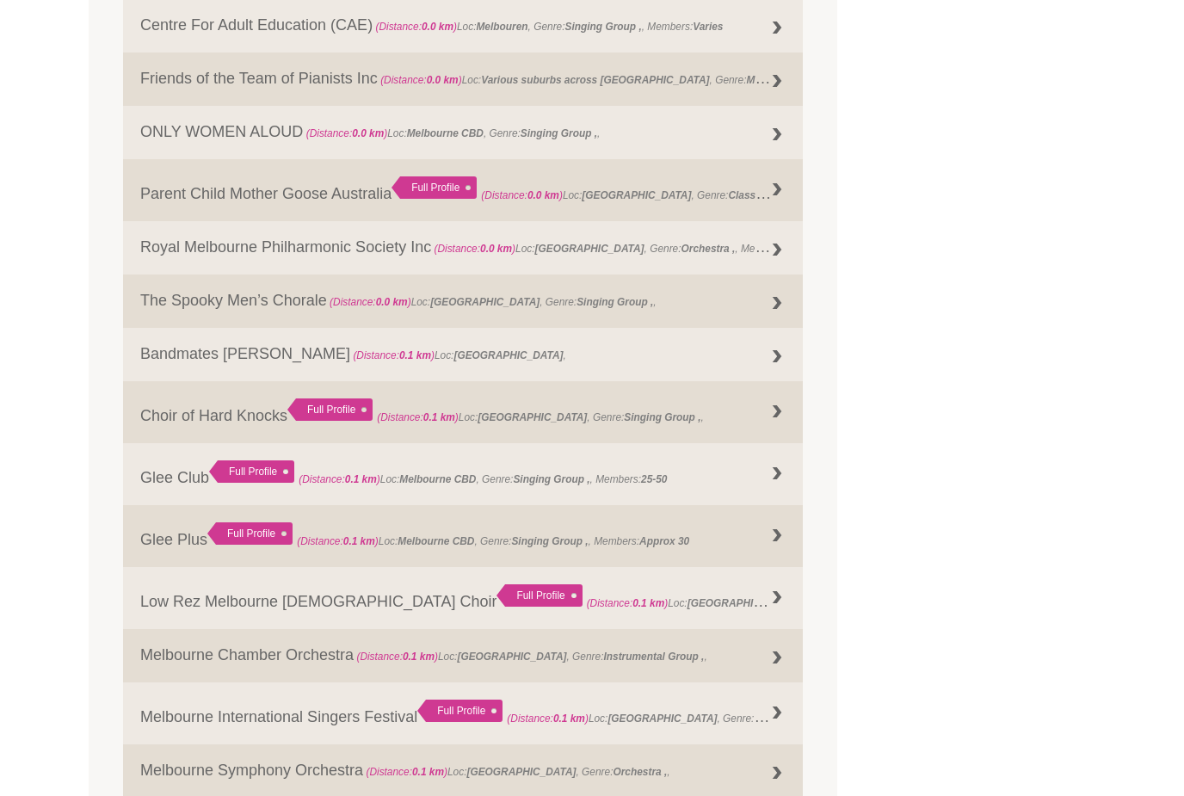
scroll to position [879, 0]
